Goal: Information Seeking & Learning: Learn about a topic

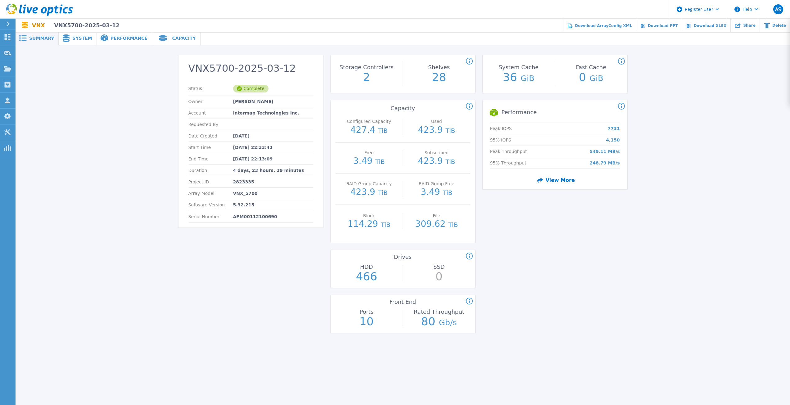
click at [77, 39] on span "System" at bounding box center [82, 38] width 20 height 4
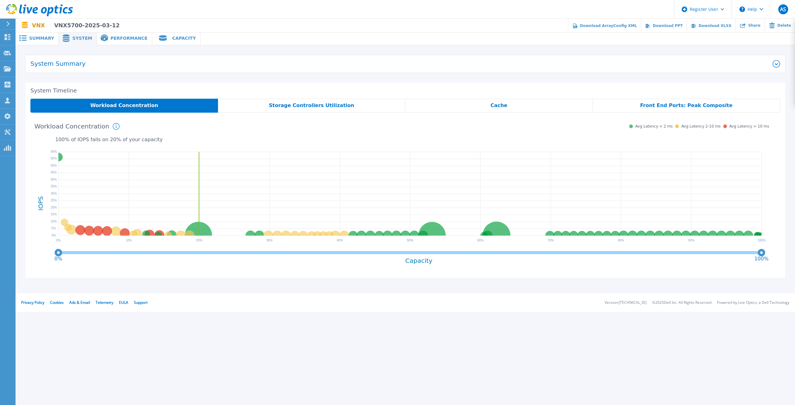
click at [339, 109] on div "Storage Controllers Utilization" at bounding box center [311, 106] width 187 height 14
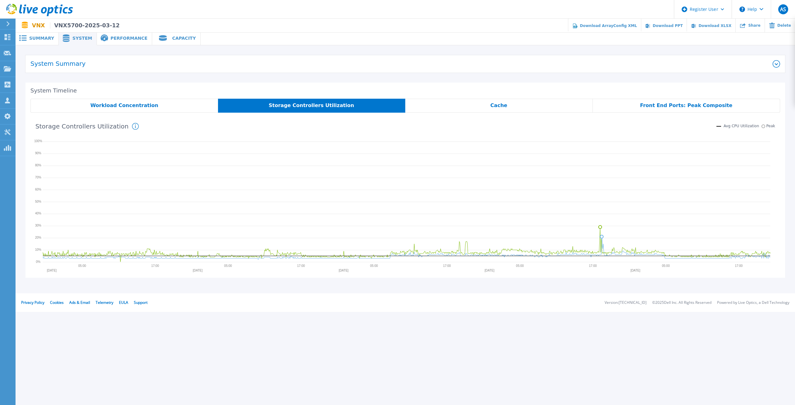
click at [174, 106] on div "Workload Concentration" at bounding box center [123, 106] width 187 height 14
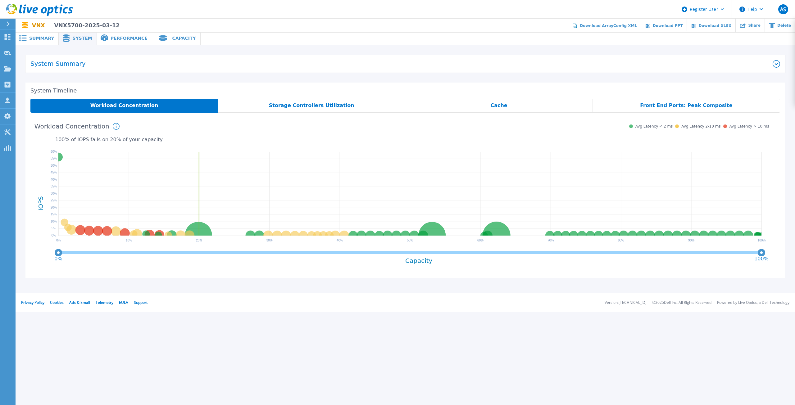
click at [417, 100] on div "Cache" at bounding box center [498, 106] width 187 height 14
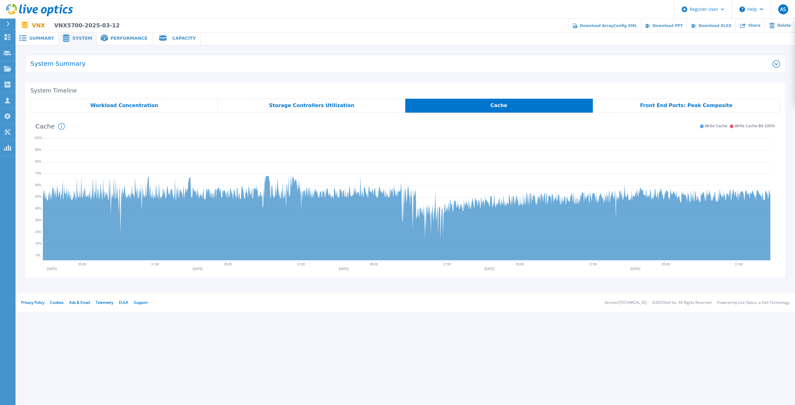
click at [453, 105] on div "Cache" at bounding box center [498, 106] width 187 height 14
click at [635, 101] on div "Front End Ports: Peak Composite" at bounding box center [686, 106] width 187 height 14
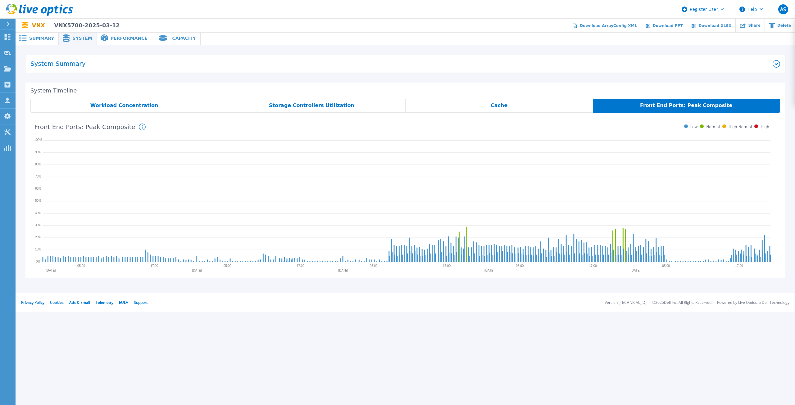
click at [113, 108] on span "Workload Concentration" at bounding box center [124, 105] width 68 height 5
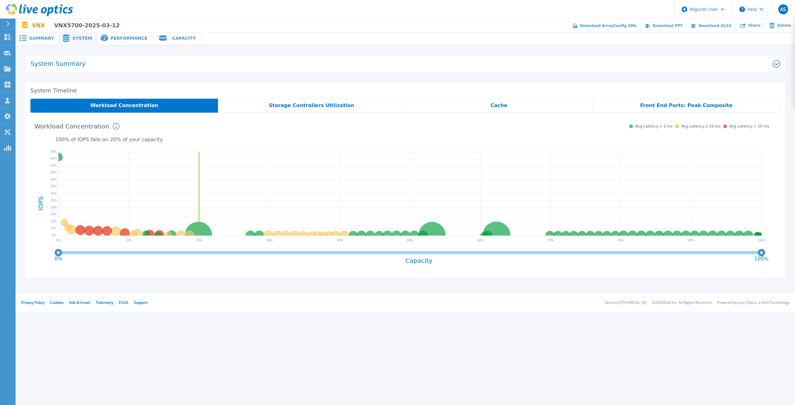
click at [80, 75] on div "System Summary Model VNX_5700 Vendor VNX Firmware 5.32.215 Controllers 2 Memory…" at bounding box center [404, 166] width 759 height 223
click at [39, 50] on div "System Summary Model VNX_5700 Vendor VNX Firmware 5.32.215 Controllers 2 Memory…" at bounding box center [405, 166] width 779 height 242
click at [39, 42] on div "Summary" at bounding box center [37, 38] width 43 height 14
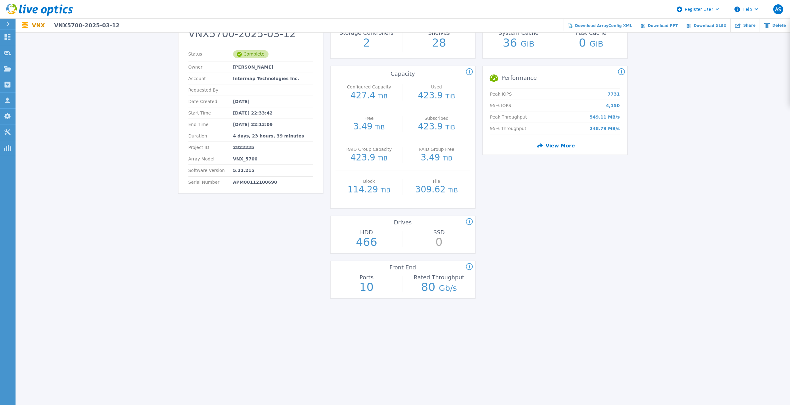
scroll to position [62, 0]
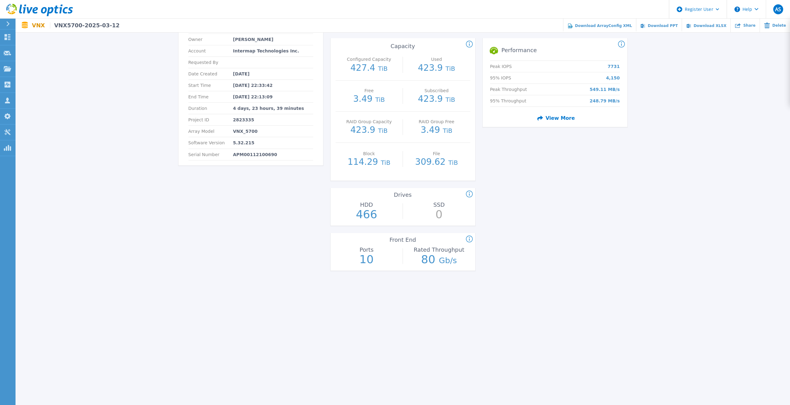
click at [240, 223] on div "VNX5700-2025-03-12 Status Complete Owner [PERSON_NAME] Account Intermap Technol…" at bounding box center [250, 195] width 145 height 405
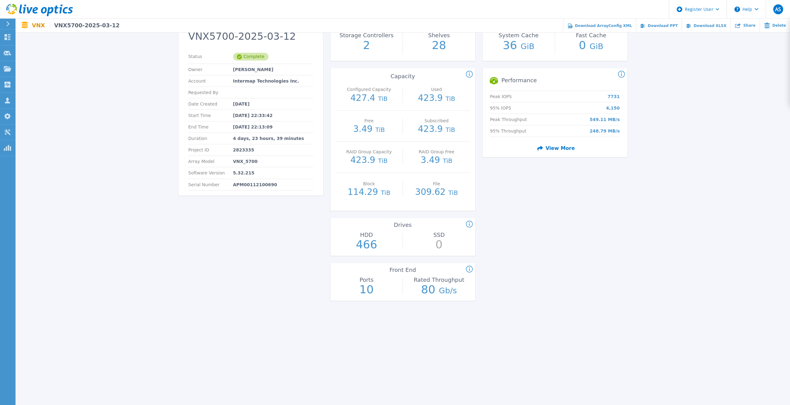
scroll to position [0, 0]
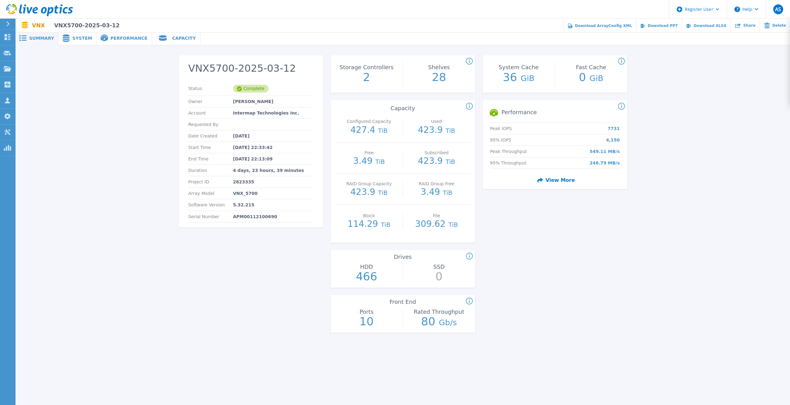
click at [72, 38] on span "System" at bounding box center [82, 38] width 20 height 4
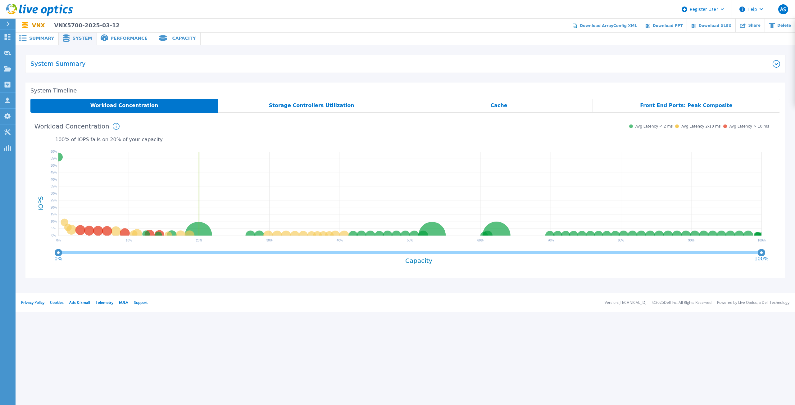
click at [112, 40] on span "Performance" at bounding box center [128, 38] width 37 height 4
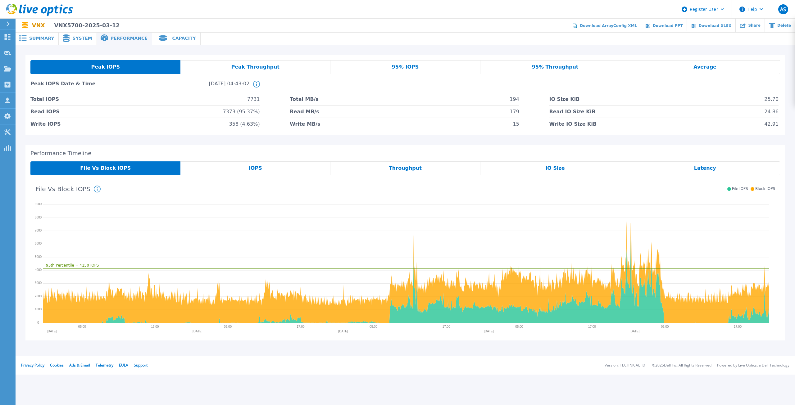
click at [180, 40] on div "Capacity" at bounding box center [176, 38] width 48 height 14
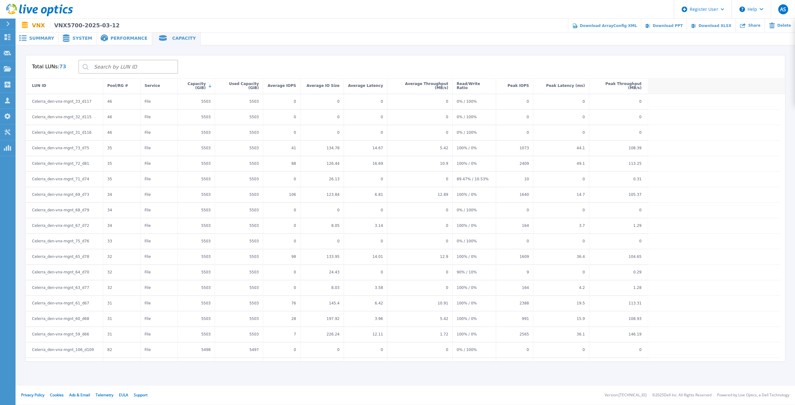
click at [46, 39] on span "Summary" at bounding box center [41, 38] width 25 height 4
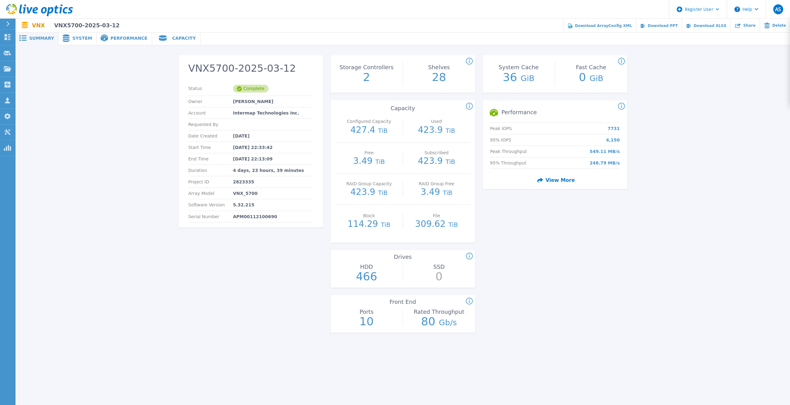
click at [359, 74] on div "Storage Controllers 2" at bounding box center [367, 73] width 72 height 19
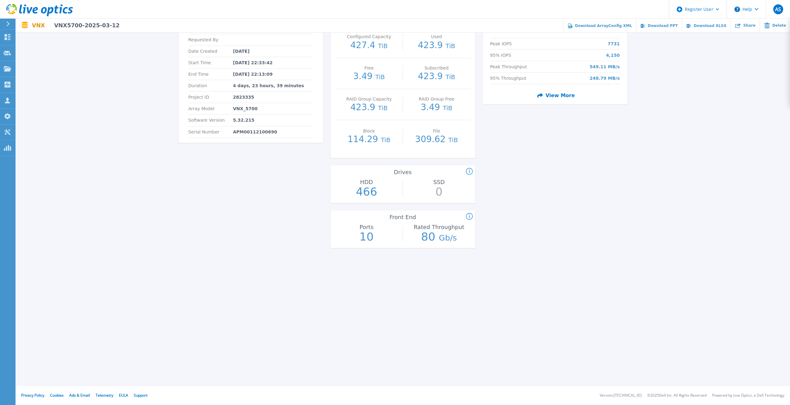
drag, startPoint x: 281, startPoint y: 245, endPoint x: 165, endPoint y: 219, distance: 119.0
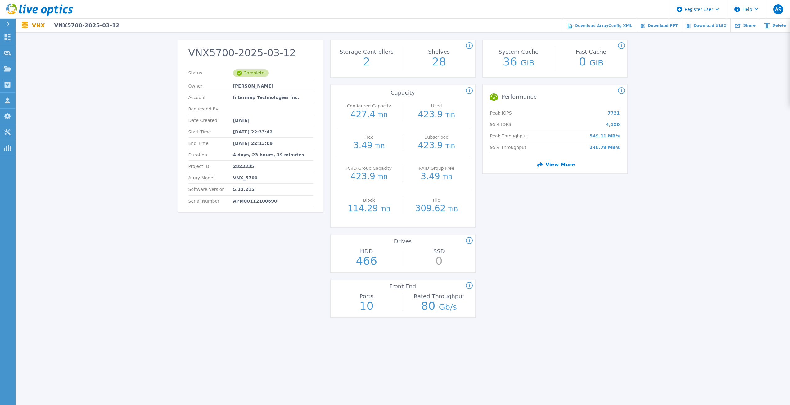
click at [148, 148] on div "VNX5700-2025-03-12 Status Complete Owner [PERSON_NAME] Account Intermap Technol…" at bounding box center [403, 240] width 774 height 420
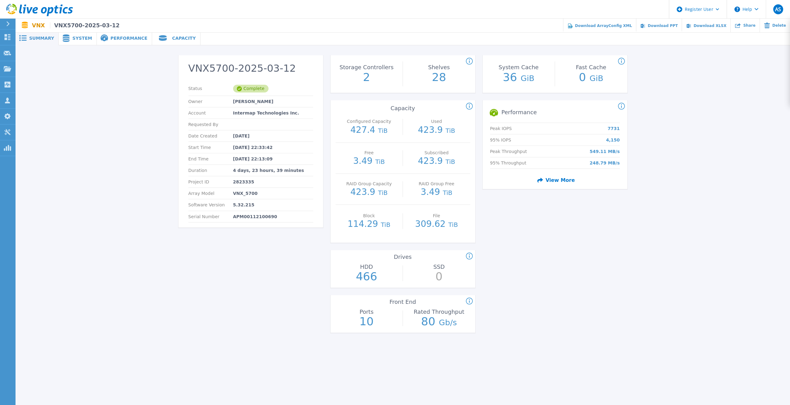
click at [9, 22] on icon at bounding box center [7, 23] width 3 height 5
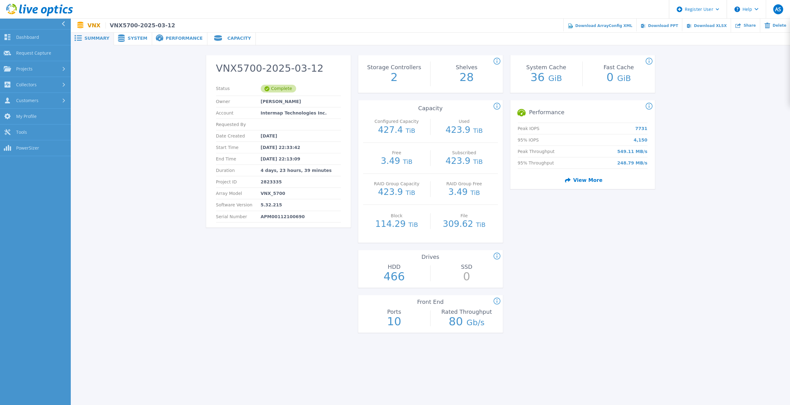
click at [64, 24] on icon at bounding box center [62, 23] width 3 height 5
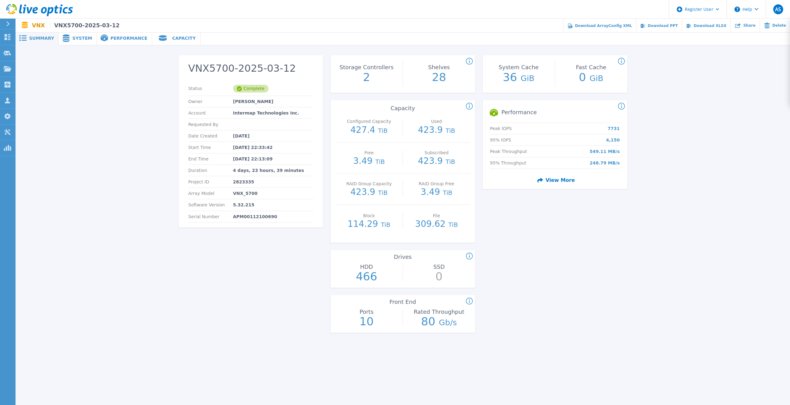
click at [560, 183] on link "View More" at bounding box center [555, 178] width 40 height 12
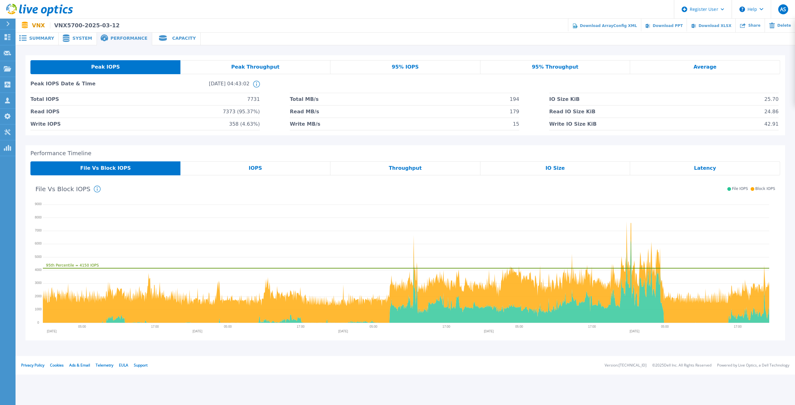
click at [268, 167] on div "IOPS" at bounding box center [255, 168] width 150 height 14
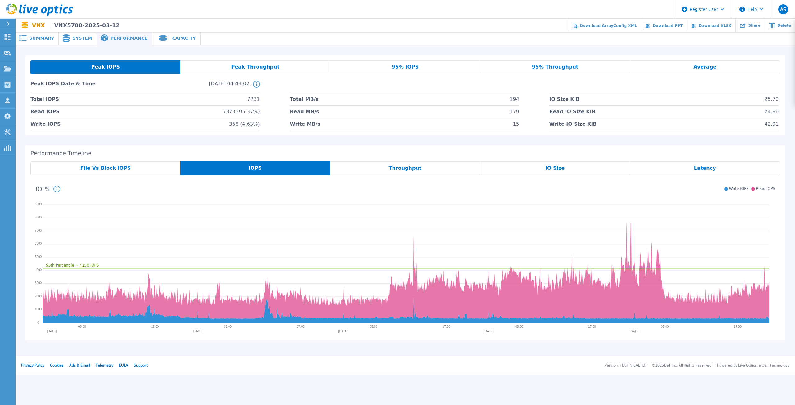
click at [384, 169] on div "Throughput" at bounding box center [405, 168] width 150 height 14
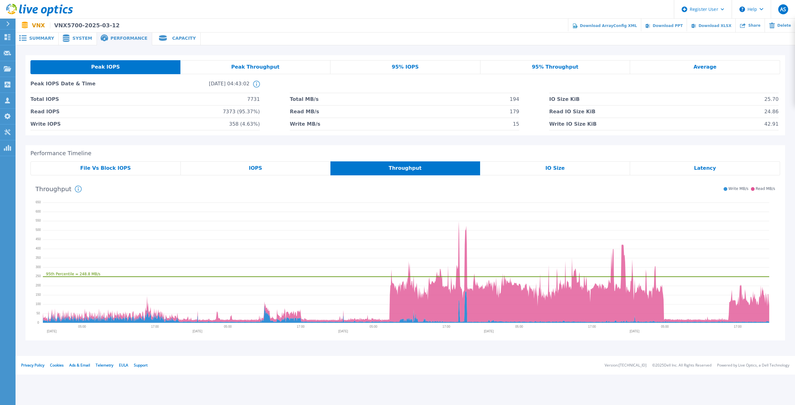
click at [524, 170] on div "IO Size" at bounding box center [555, 168] width 150 height 14
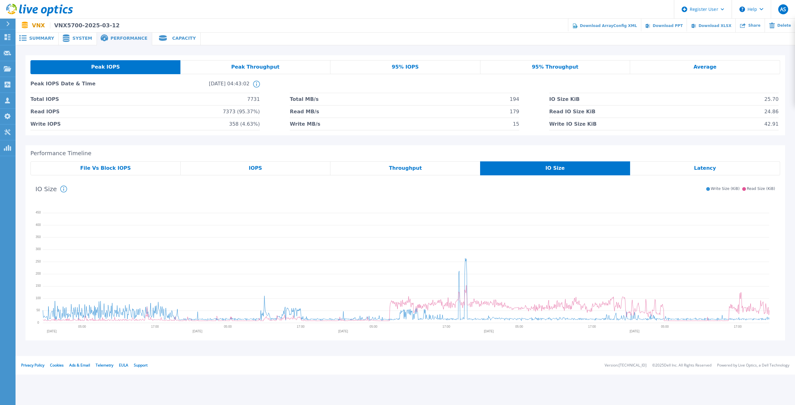
click at [151, 168] on div "File Vs Block IOPS" at bounding box center [105, 168] width 150 height 14
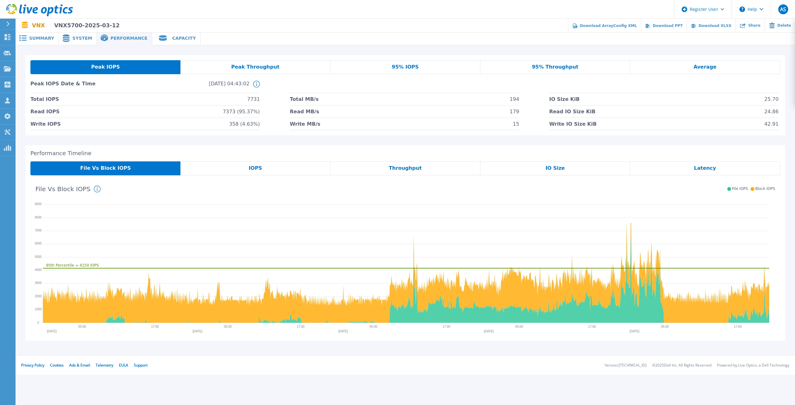
click at [252, 66] on span "Peak Throughput" at bounding box center [255, 67] width 48 height 5
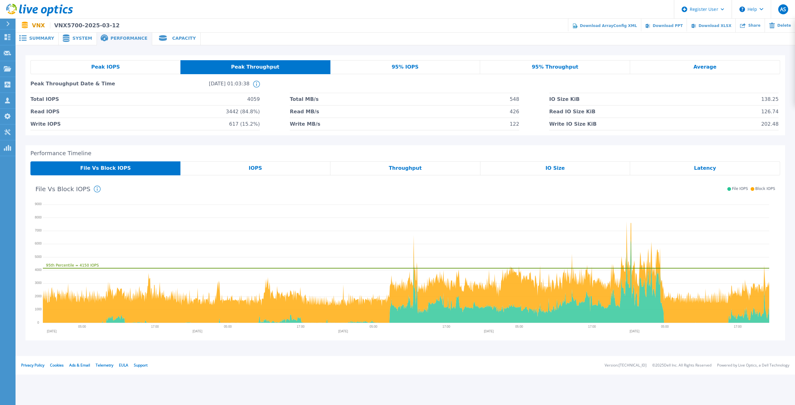
click at [391, 60] on div "95% IOPS" at bounding box center [405, 67] width 150 height 14
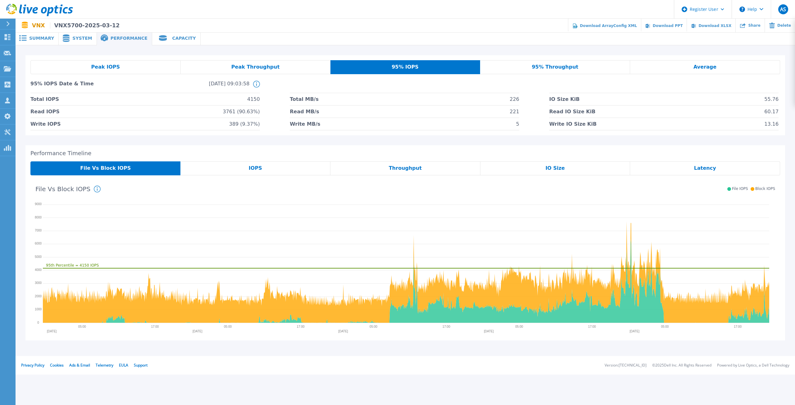
click at [531, 63] on div "95% Throughput" at bounding box center [555, 67] width 150 height 14
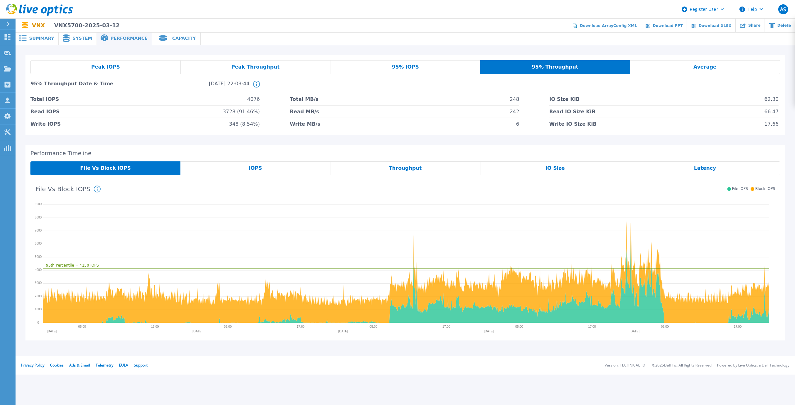
click at [725, 63] on div "Average" at bounding box center [705, 67] width 150 height 14
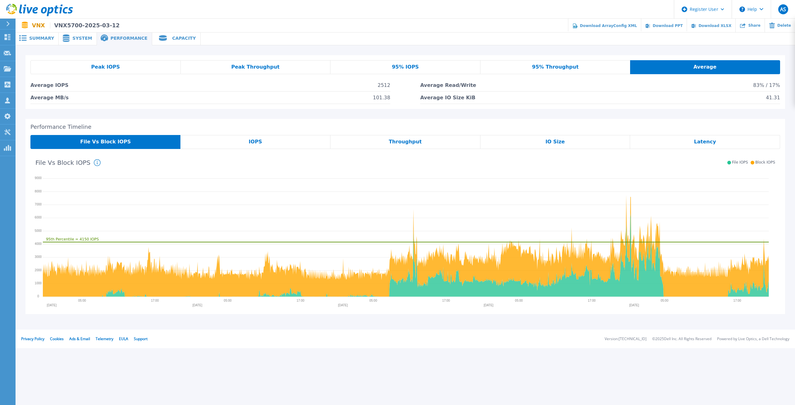
click at [603, 61] on div "95% Throughput" at bounding box center [555, 67] width 150 height 14
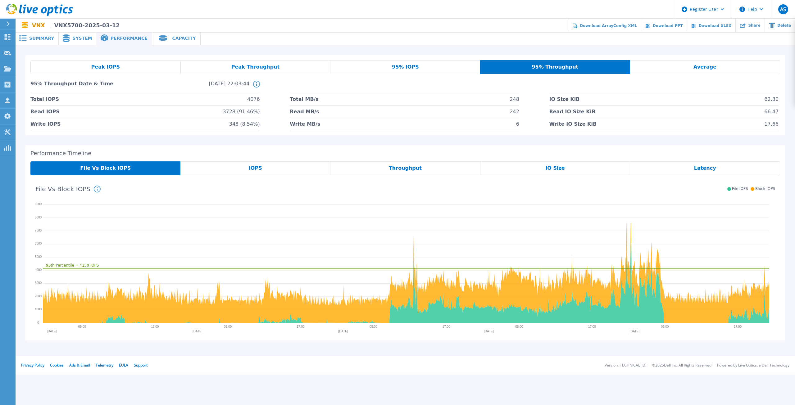
click at [136, 59] on div "Peak IOPS Peak Throughput 95% IOPS 95% Throughput Average 95% Throughput Date &…" at bounding box center [404, 95] width 759 height 80
click at [172, 37] on span "Capacity" at bounding box center [184, 38] width 24 height 4
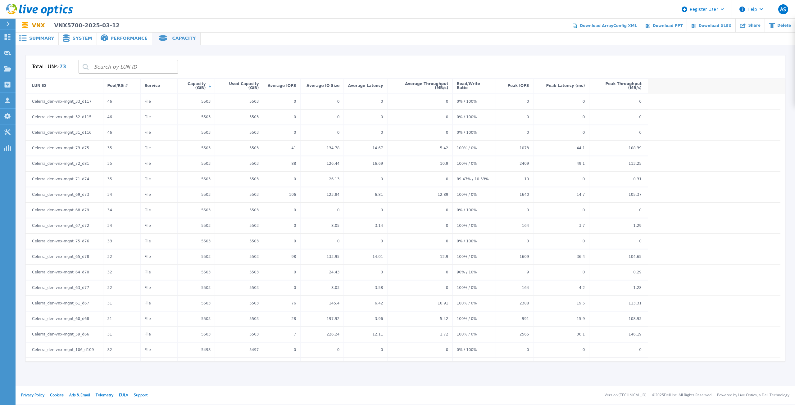
click at [135, 36] on div "Performance" at bounding box center [124, 38] width 55 height 14
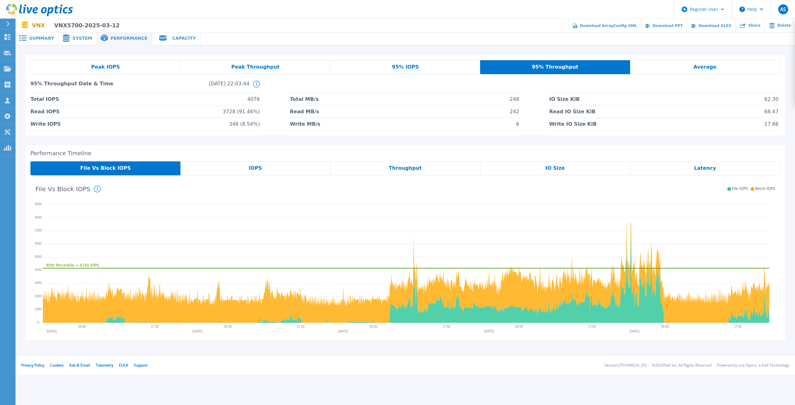
click at [79, 38] on span "System" at bounding box center [82, 38] width 20 height 4
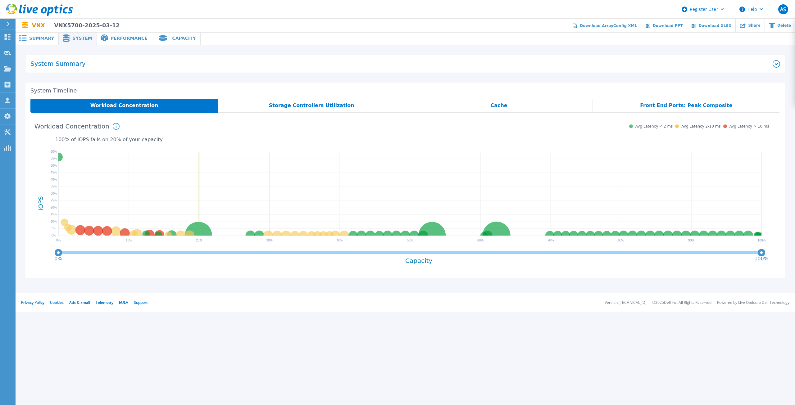
click at [37, 34] on div "Summary" at bounding box center [37, 38] width 43 height 14
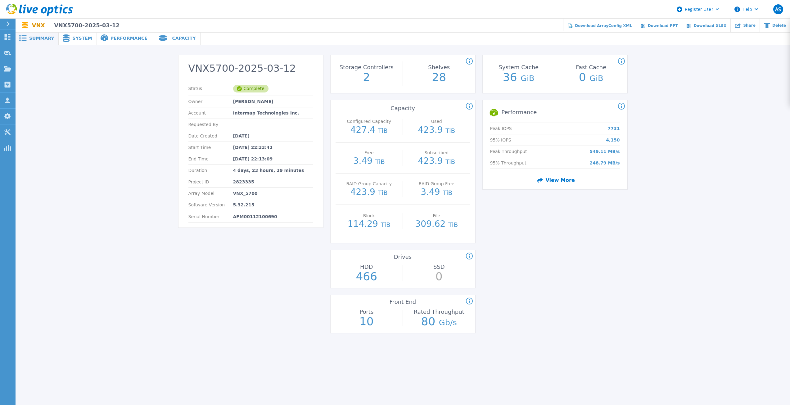
click at [88, 34] on div "System" at bounding box center [78, 38] width 38 height 14
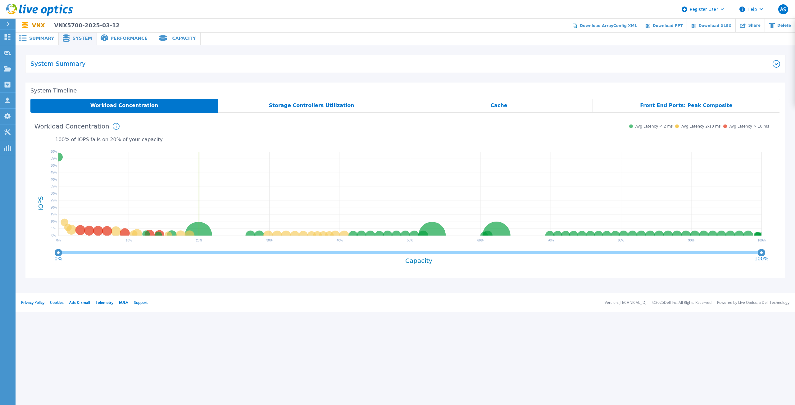
click at [70, 54] on div "System Summary Model VNX_5700 Vendor VNX Firmware 5.32.215 Controllers 2 Memory…" at bounding box center [405, 166] width 779 height 242
click at [67, 62] on h2 "System Summary" at bounding box center [401, 63] width 742 height 7
